Goal: Task Accomplishment & Management: Use online tool/utility

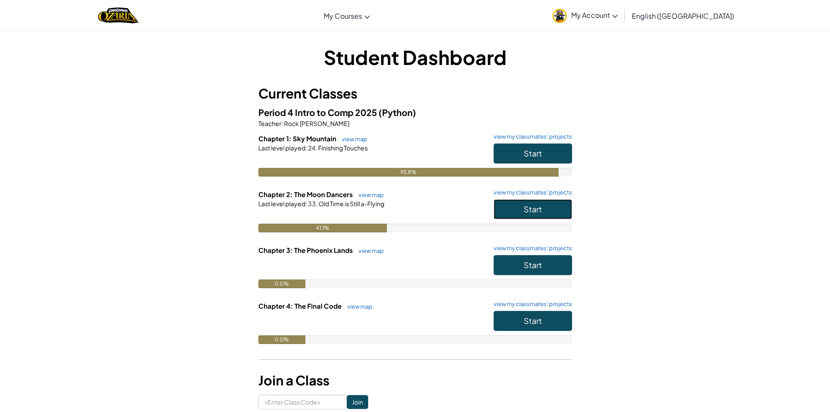
click at [513, 216] on button "Start" at bounding box center [533, 209] width 78 height 20
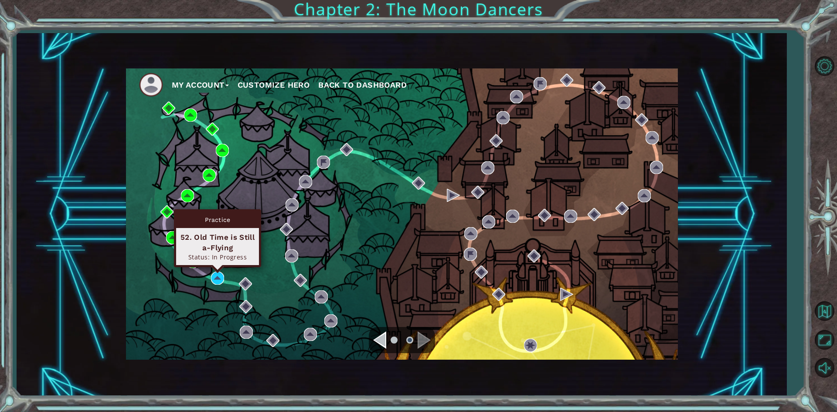
click at [217, 267] on div "Practice 52. Old Time is Still a-Flying Status: In Progress" at bounding box center [217, 238] width 87 height 58
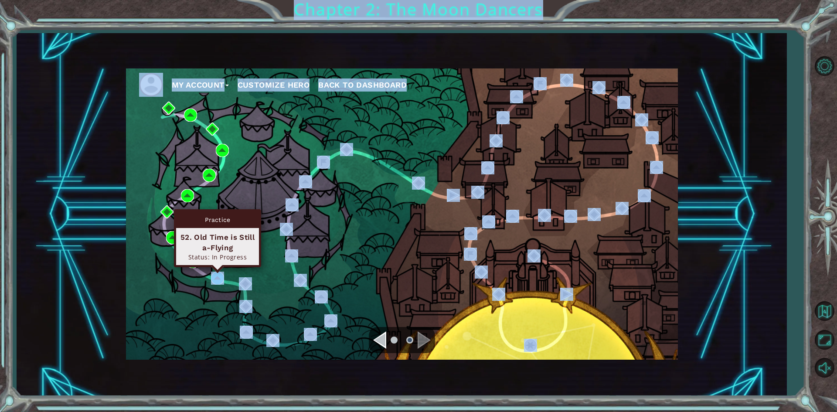
drag, startPoint x: 217, startPoint y: 272, endPoint x: 212, endPoint y: 277, distance: 7.1
click at [213, 277] on body "My Account Customize Hero Back to Dashboard Chapter 2: The Moon Dancers Practic…" at bounding box center [418, 206] width 837 height 412
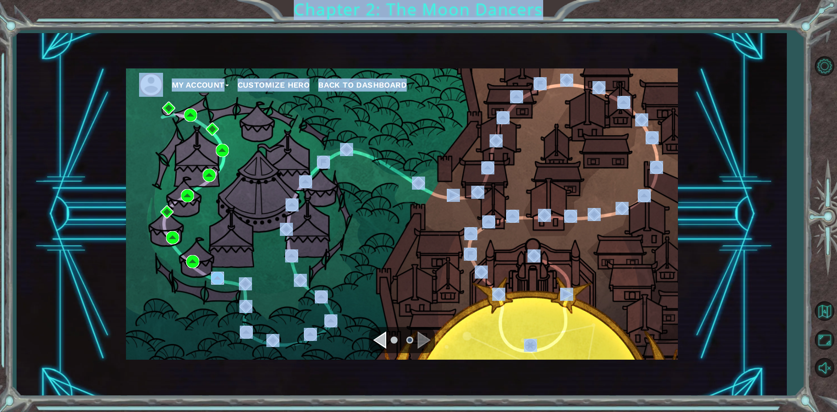
click at [212, 277] on img at bounding box center [217, 278] width 13 height 13
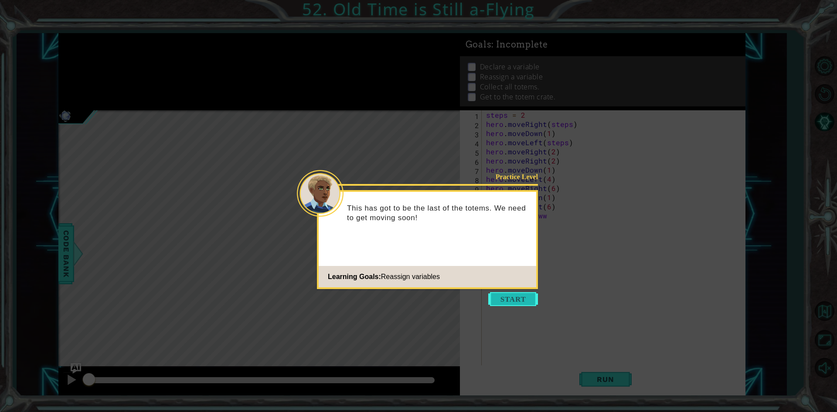
click at [527, 302] on button "Start" at bounding box center [513, 299] width 50 height 14
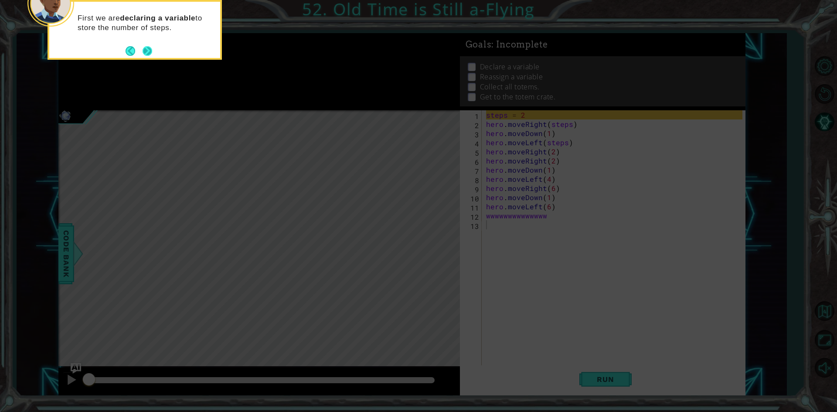
click at [144, 47] on button "Next" at bounding box center [148, 51] width 16 height 16
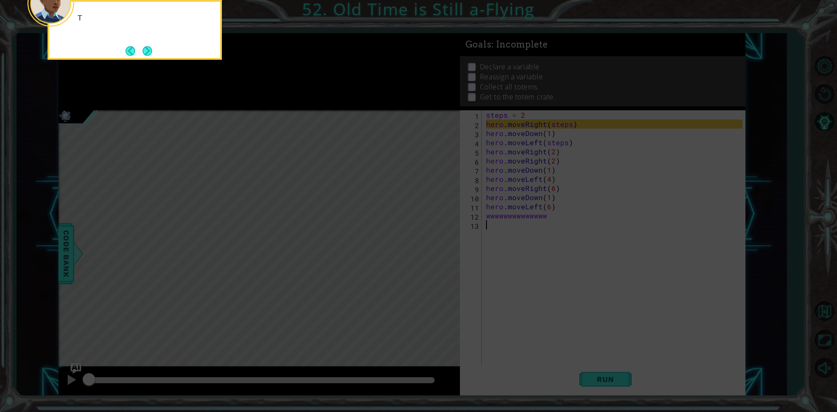
drag, startPoint x: 144, startPoint y: 47, endPoint x: 160, endPoint y: 49, distance: 16.3
click at [160, 49] on div "T" at bounding box center [135, 30] width 174 height 60
click at [153, 51] on button "Next" at bounding box center [148, 51] width 12 height 12
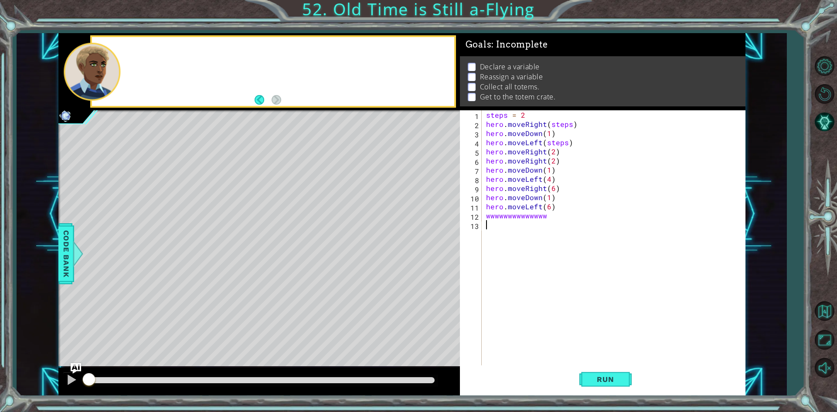
click at [154, 51] on div at bounding box center [273, 71] width 362 height 69
click at [605, 246] on div "steps = 2 hero . moveRight ( steps ) hero . moveDown ( 1 ) hero . moveLeft ( st…" at bounding box center [615, 247] width 262 height 275
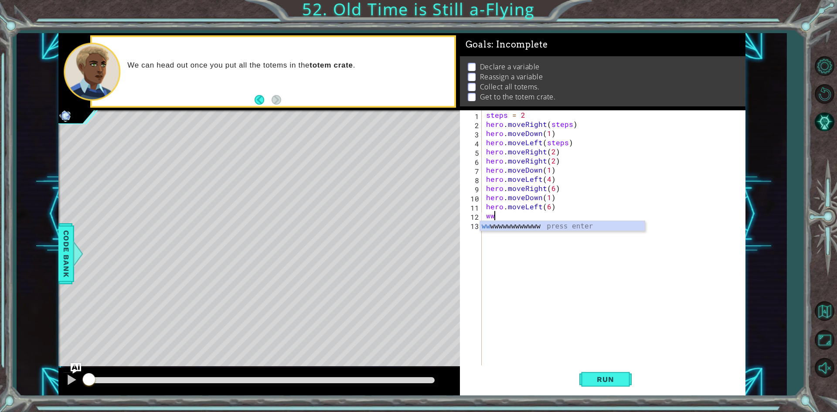
type textarea "w"
type textarea "b"
type textarea "a"
